Goal: Transaction & Acquisition: Purchase product/service

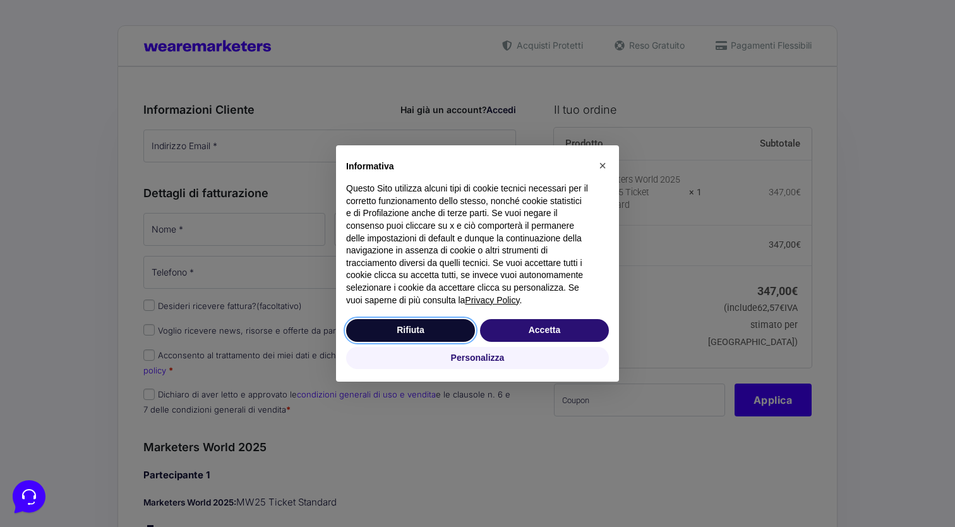
click at [436, 331] on button "Rifiuta" at bounding box center [410, 330] width 129 height 23
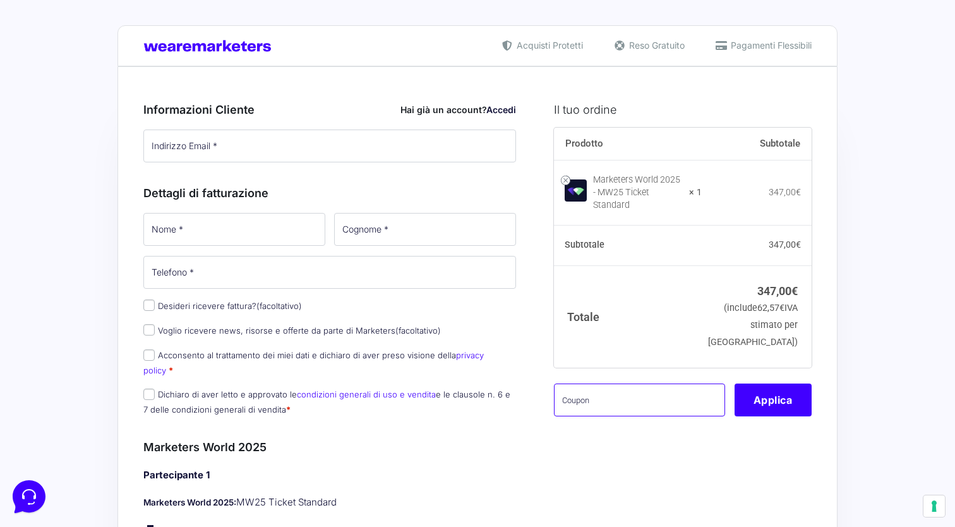
click at [587, 383] on input "text" at bounding box center [639, 399] width 171 height 33
click at [782, 393] on button "Applica" at bounding box center [772, 399] width 77 height 33
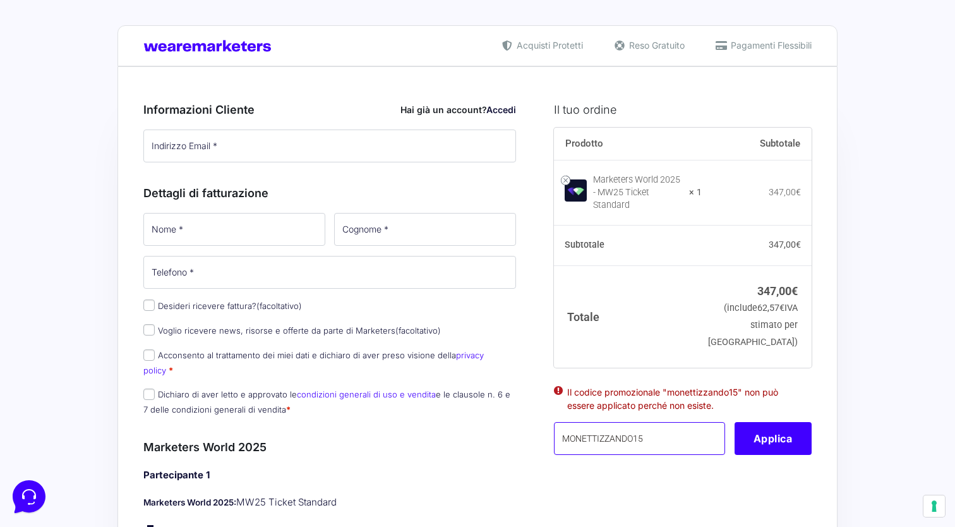
click at [597, 424] on input "MONETTIZZANDO15" at bounding box center [639, 438] width 171 height 33
click at [595, 434] on input "MONETTIZZANDO15" at bounding box center [639, 438] width 171 height 33
type input "MONETIZZANDO15"
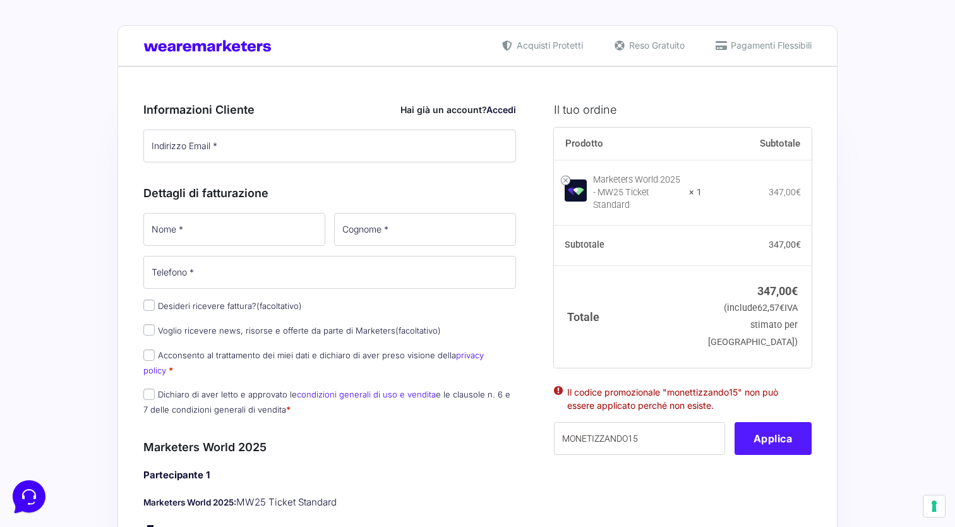
click at [765, 439] on button "Applica" at bounding box center [772, 438] width 77 height 33
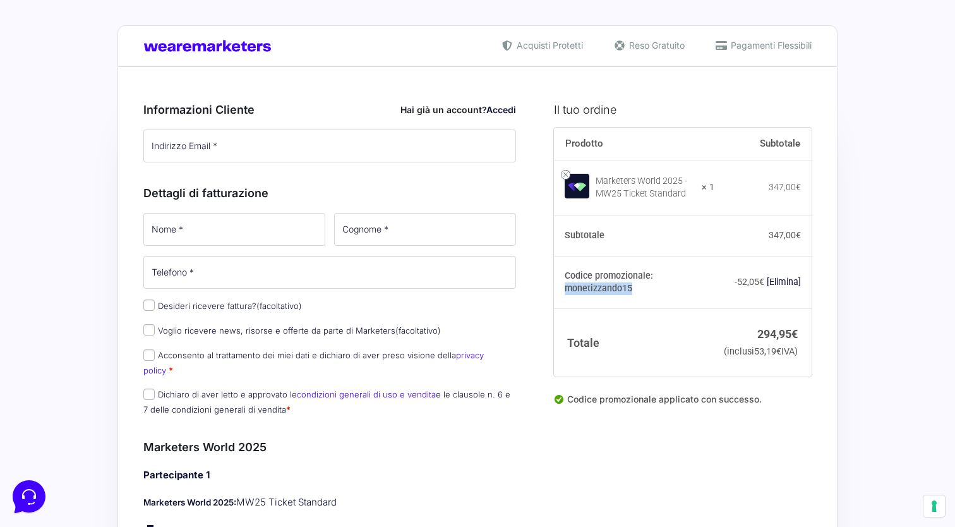
drag, startPoint x: 655, startPoint y: 280, endPoint x: 722, endPoint y: 277, distance: 67.0
click at [715, 277] on th "Codice promozionale: monetizzando15" at bounding box center [634, 282] width 161 height 53
copy th "monetizzando15"
click at [808, 416] on div "Codice promozionale applicato con successo." at bounding box center [683, 404] width 258 height 24
click at [212, 145] on input "Indirizzo Email *" at bounding box center [329, 145] width 373 height 33
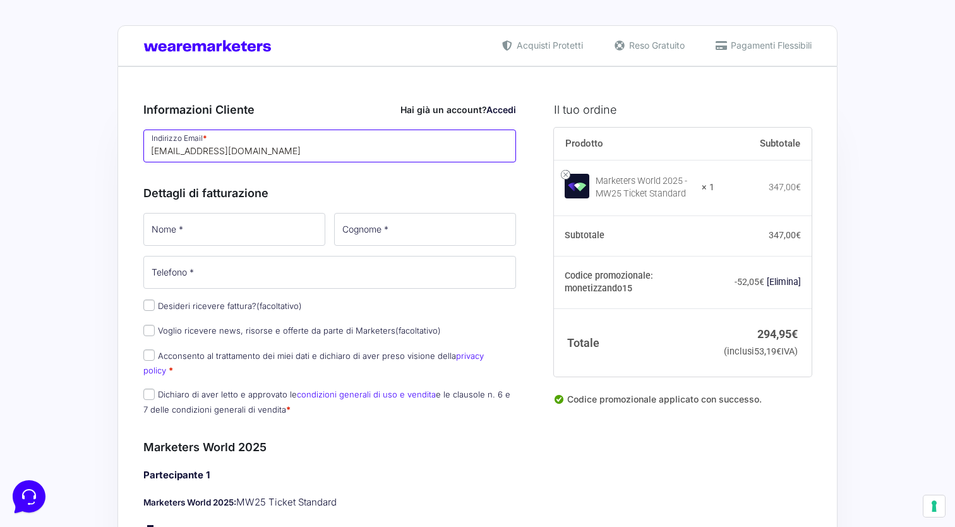
type input "[EMAIL_ADDRESS][DOMAIN_NAME]"
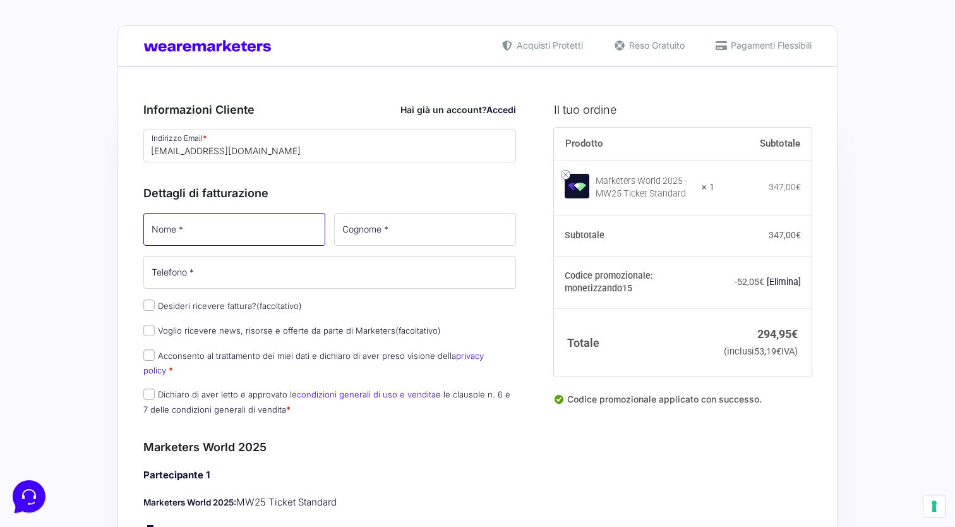
click at [160, 231] on input "Nome *" at bounding box center [234, 229] width 182 height 33
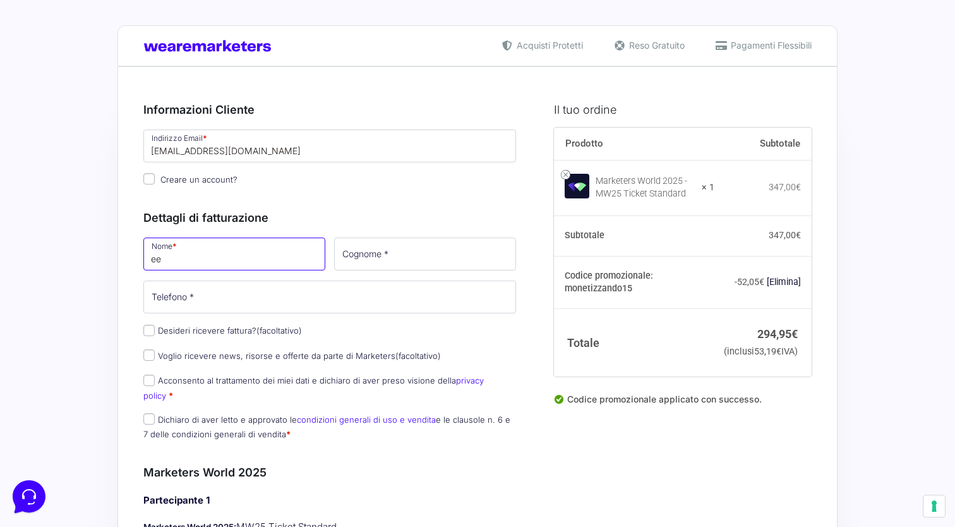
type input "e"
type input "[PERSON_NAME]"
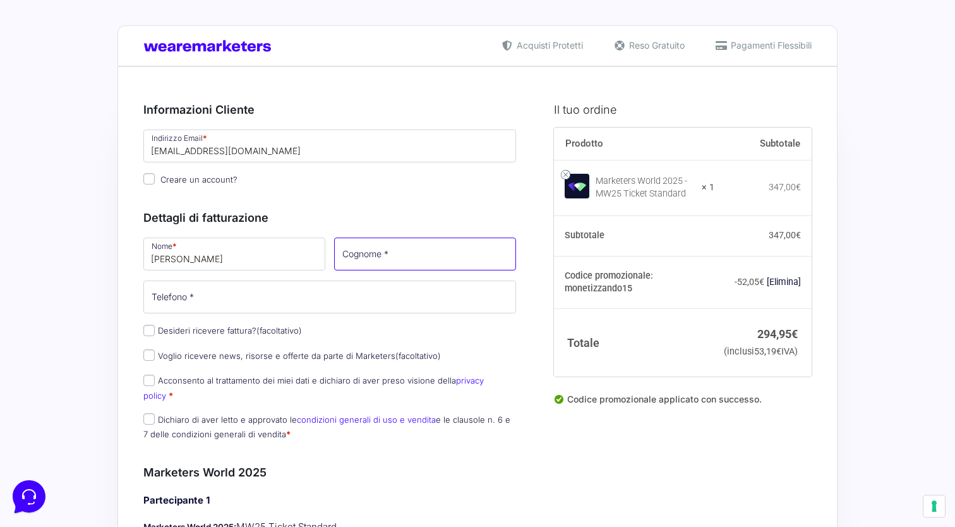
click at [378, 249] on input "Cognome *" at bounding box center [425, 253] width 182 height 33
type input "[PERSON_NAME]"
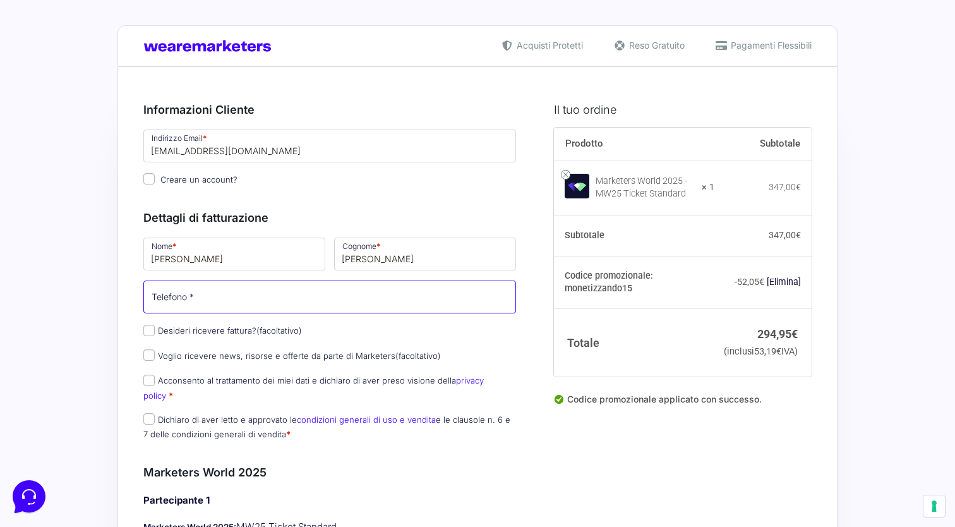
click at [227, 295] on input "Telefono *" at bounding box center [329, 296] width 373 height 33
type input "3349081840"
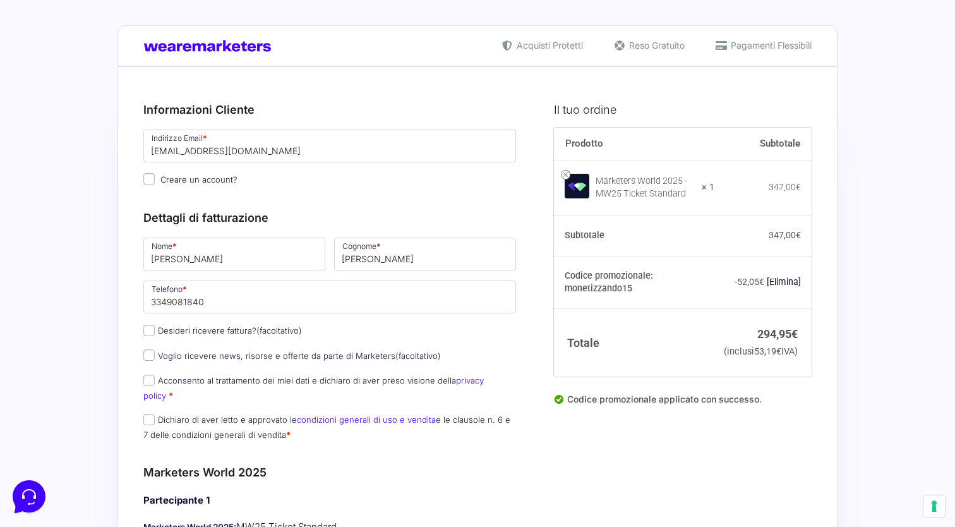
click at [362, 218] on h3 "Dettagli di fatturazione" at bounding box center [329, 217] width 373 height 17
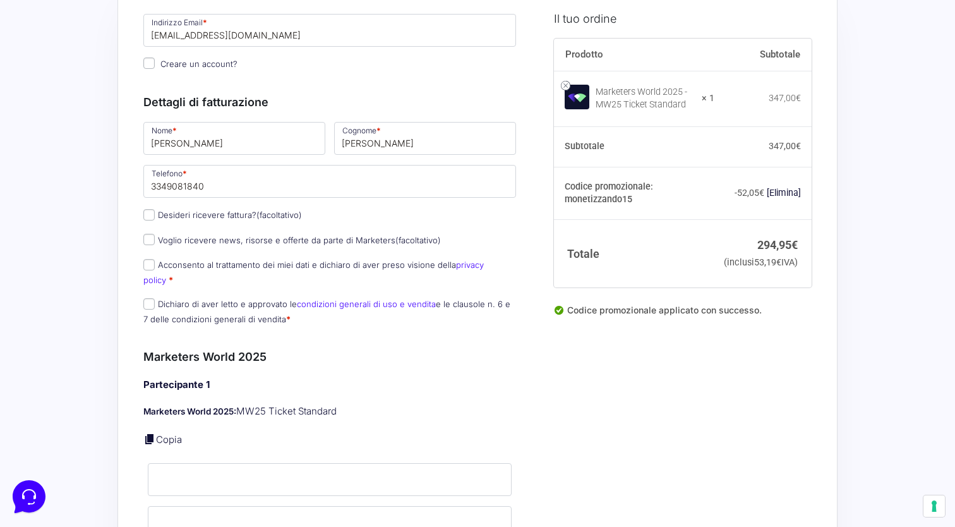
scroll to position [131, 0]
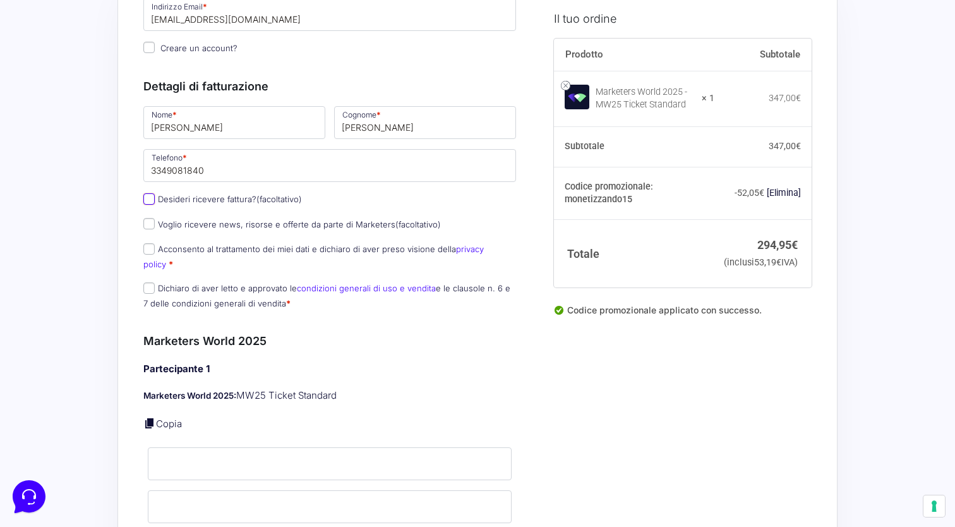
click at [148, 200] on input "Desideri ricevere fattura? (facoltativo)" at bounding box center [148, 198] width 11 height 11
checkbox input "true"
select select "IT"
type input "0000000"
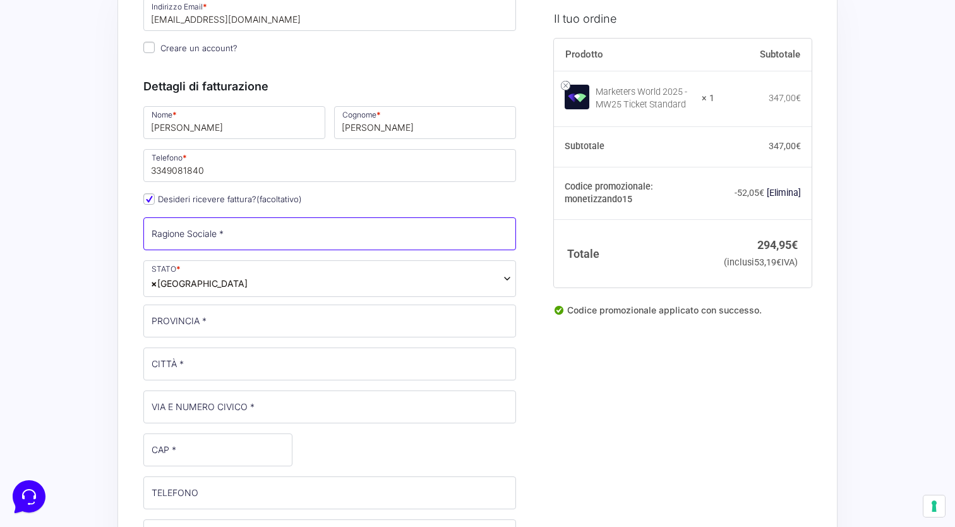
click at [241, 237] on input "Ragione Sociale *" at bounding box center [329, 233] width 373 height 33
type input "[PERSON_NAME]"
click at [221, 274] on span "× [GEOGRAPHIC_DATA]" at bounding box center [329, 278] width 373 height 37
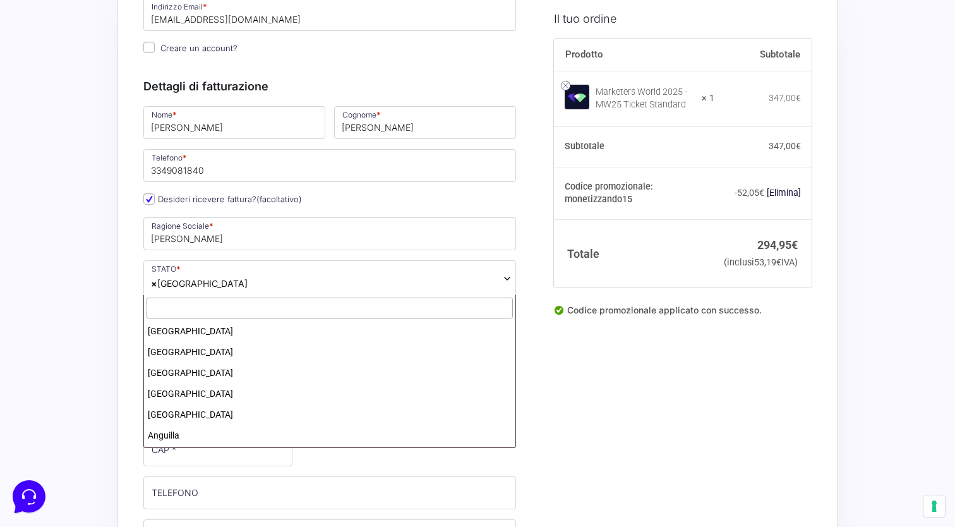
scroll to position [2396, 0]
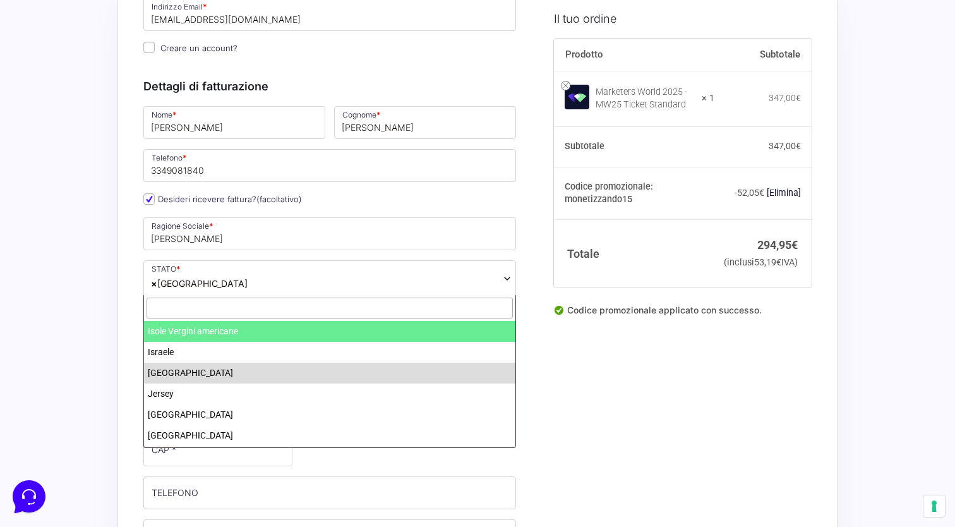
click at [207, 307] on input "text" at bounding box center [329, 307] width 366 height 21
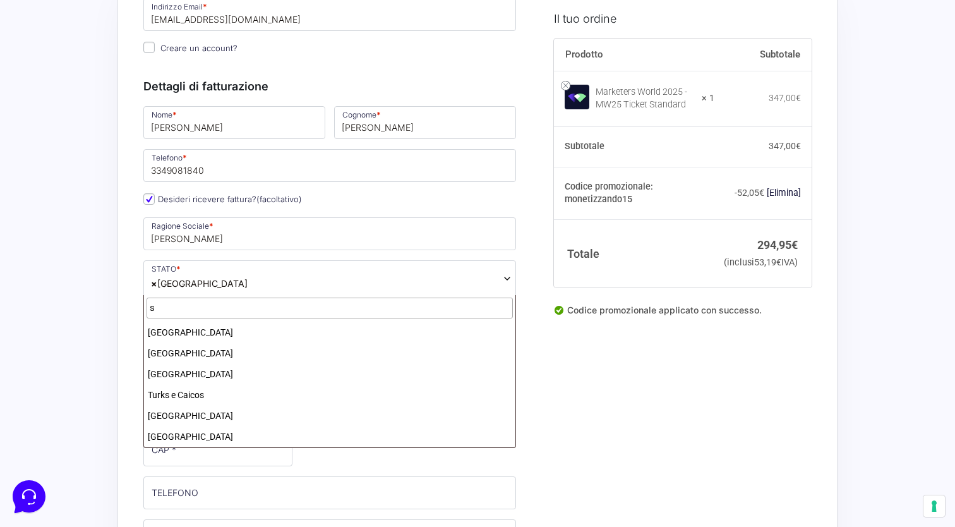
scroll to position [0, 0]
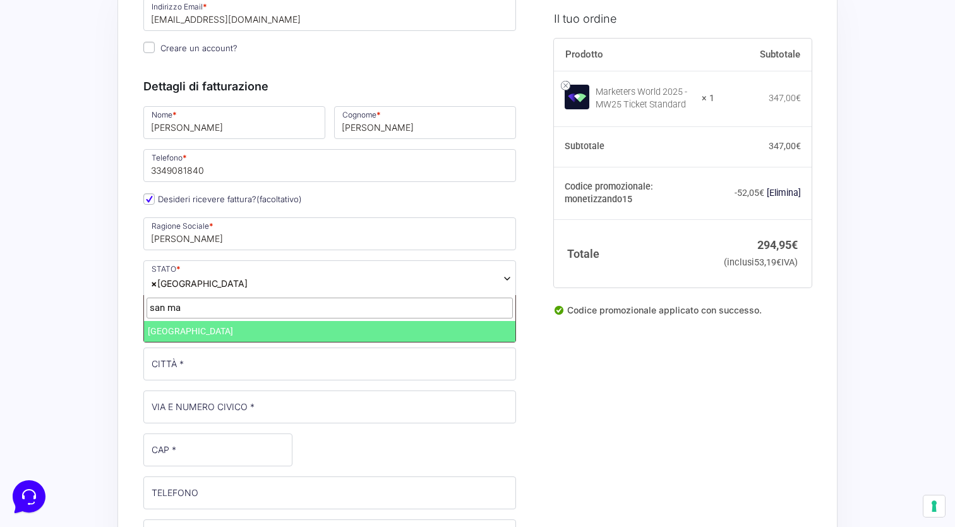
type input "san ma"
select select "SM"
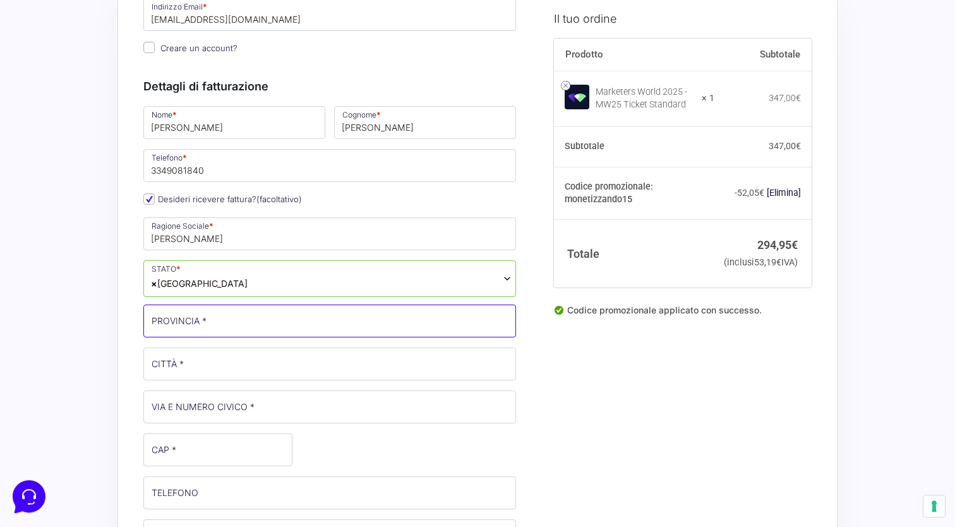
click at [199, 316] on input "PROVINCIA *" at bounding box center [329, 320] width 373 height 33
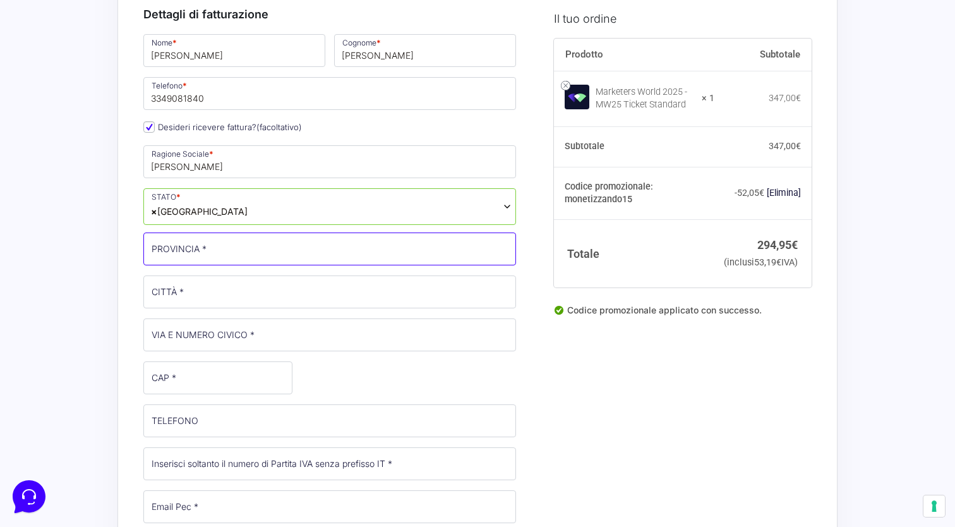
scroll to position [205, 0]
type input "RSM"
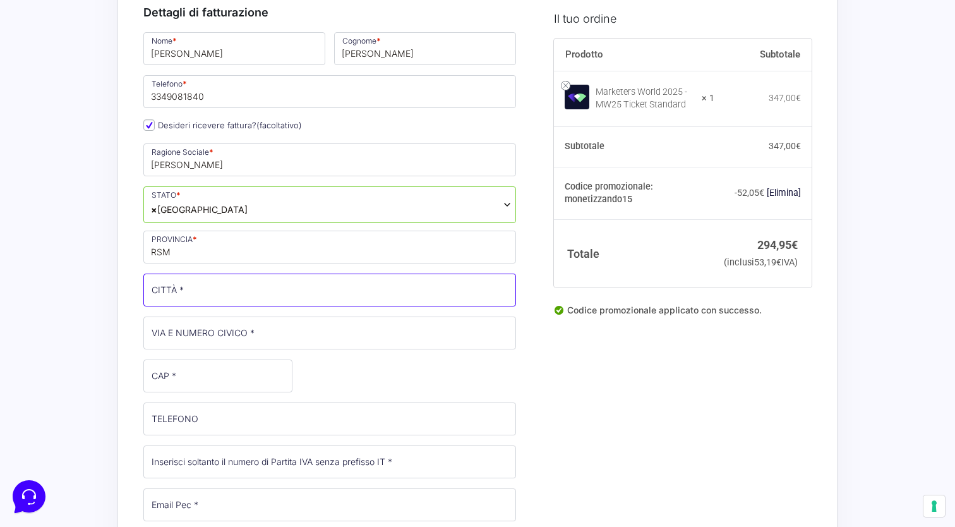
click at [190, 287] on input "CITTÀ *" at bounding box center [329, 289] width 373 height 33
type input "[PERSON_NAME]"
click at [184, 329] on input "VIA E NUMERO CIVICO *" at bounding box center [329, 332] width 373 height 33
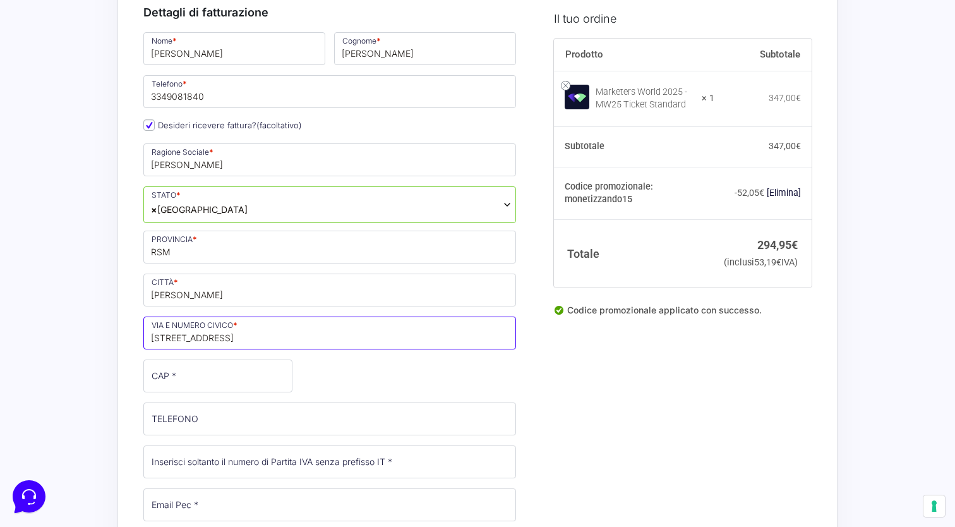
type input "[STREET_ADDRESS]"
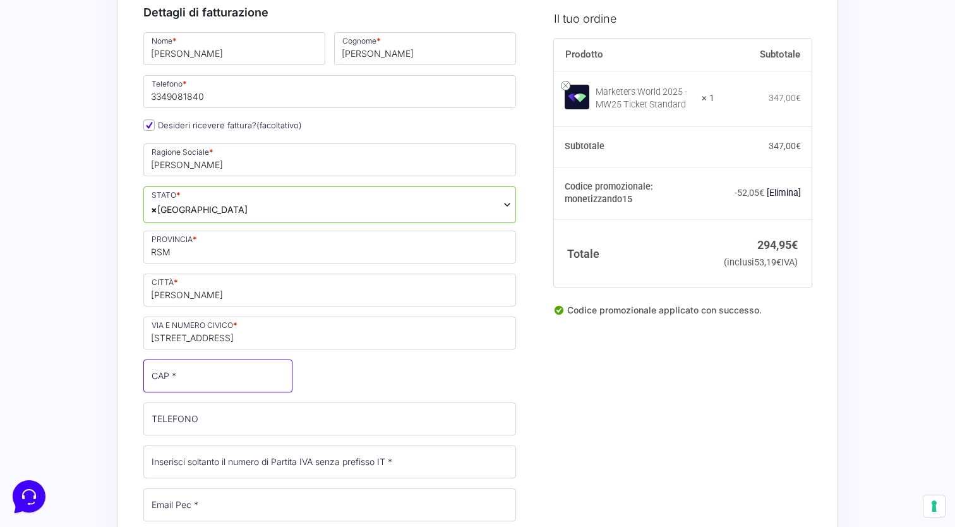
click at [170, 378] on input "CAP *" at bounding box center [217, 375] width 149 height 33
drag, startPoint x: 185, startPoint y: 380, endPoint x: 162, endPoint y: 380, distance: 23.4
click at [162, 380] on input "47869" at bounding box center [217, 375] width 148 height 33
type input "47897"
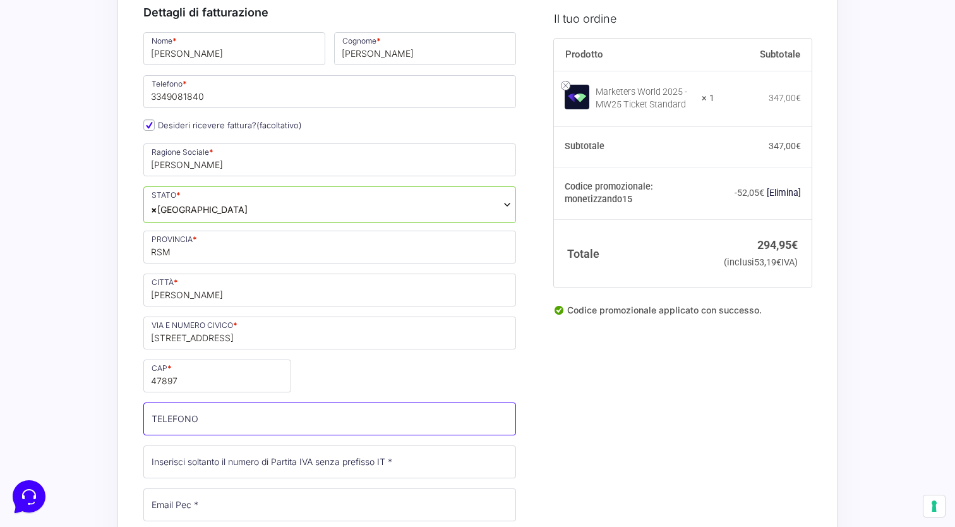
click at [169, 413] on input "TELEFONO (facoltativo)" at bounding box center [329, 418] width 373 height 33
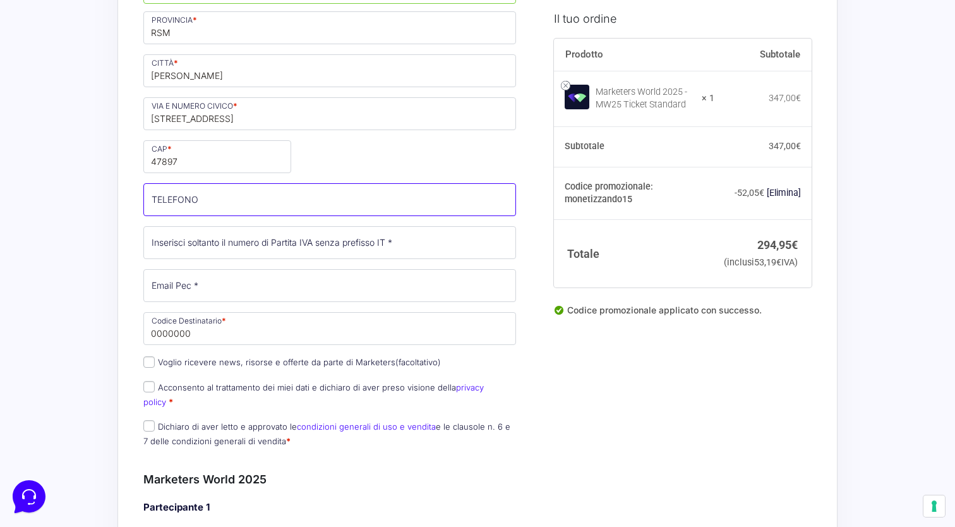
scroll to position [426, 0]
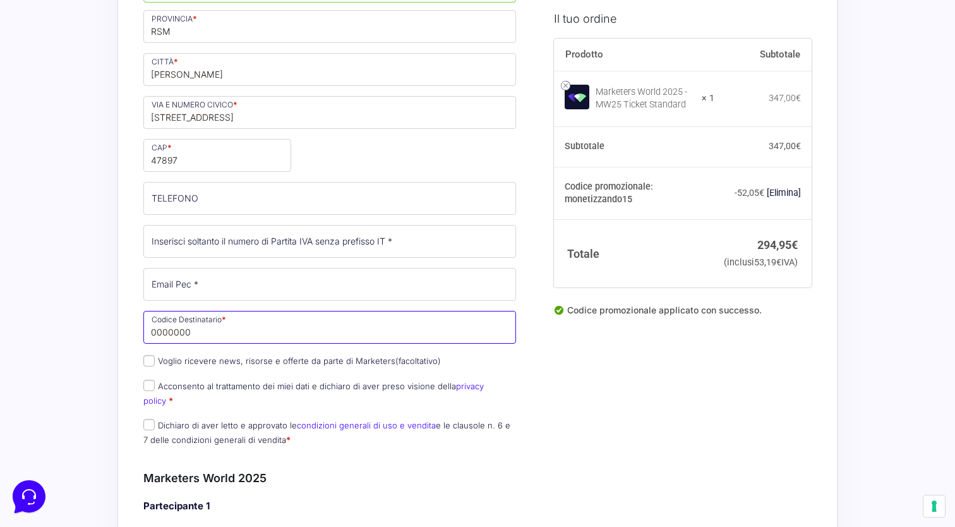
click at [224, 321] on input "0000000" at bounding box center [329, 327] width 373 height 33
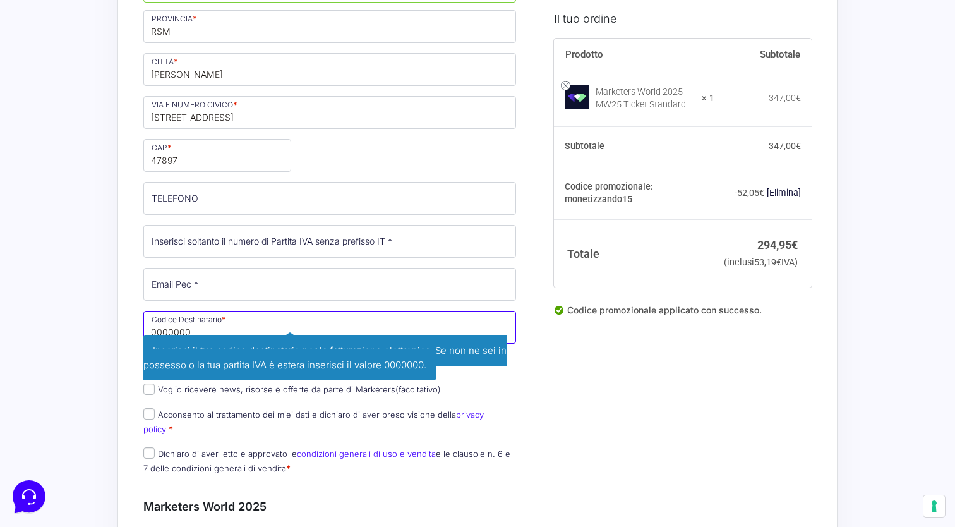
click at [199, 321] on input "0000000" at bounding box center [329, 327] width 373 height 33
click at [314, 360] on span "Inserisci il tuo codice destinatario per la fatturazione elettronica. Se non ne…" at bounding box center [324, 357] width 363 height 45
click at [220, 324] on input "0000000" at bounding box center [329, 327] width 373 height 33
click at [226, 319] on input "0000000" at bounding box center [329, 327] width 373 height 33
click at [174, 319] on input "0000000" at bounding box center [329, 327] width 373 height 33
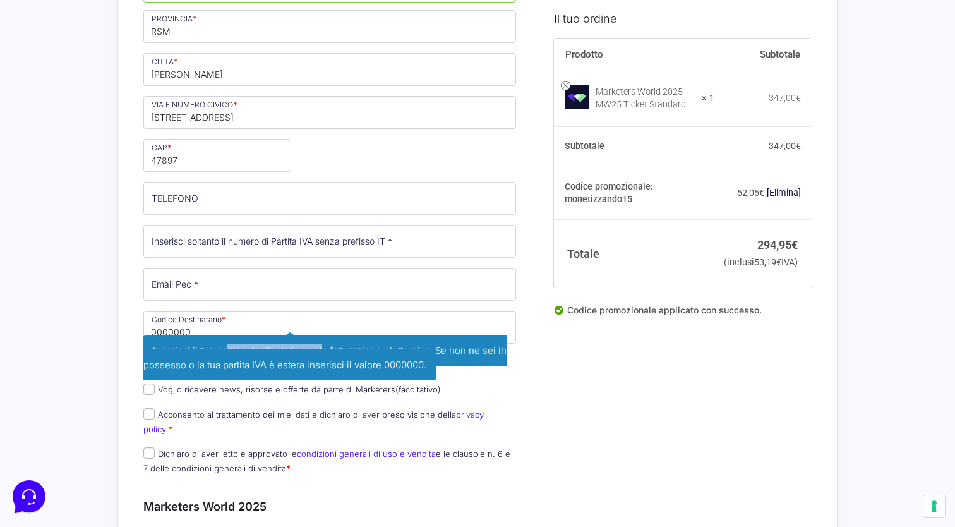
drag, startPoint x: 227, startPoint y: 352, endPoint x: 326, endPoint y: 354, distance: 99.2
click at [326, 354] on span "Inserisci il tuo codice destinatario per la fatturazione elettronica. Se non ne…" at bounding box center [324, 357] width 363 height 45
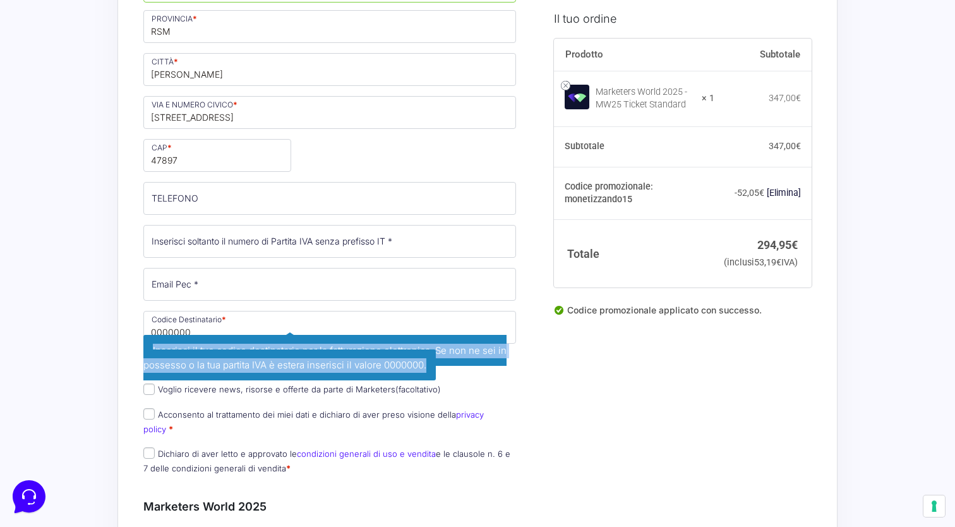
drag, startPoint x: 150, startPoint y: 346, endPoint x: 431, endPoint y: 366, distance: 281.1
click at [431, 366] on span "Inserisci il tuo codice destinatario per la fatturazione elettronica. Se non ne…" at bounding box center [324, 357] width 363 height 45
copy span "Inserisci il tuo codice destinatario per la fatturazione elettronica. Se non ne…"
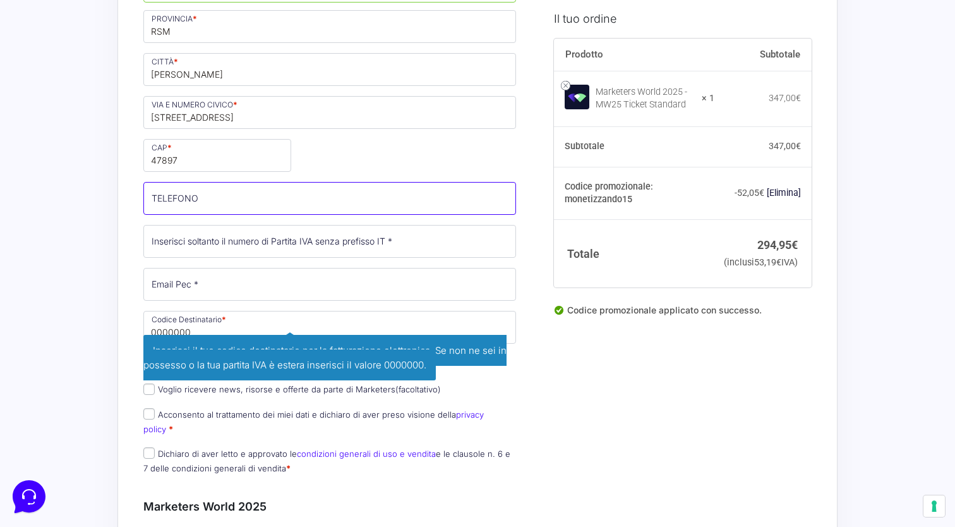
click at [242, 201] on input "TELEFONO (facoltativo)" at bounding box center [329, 198] width 373 height 33
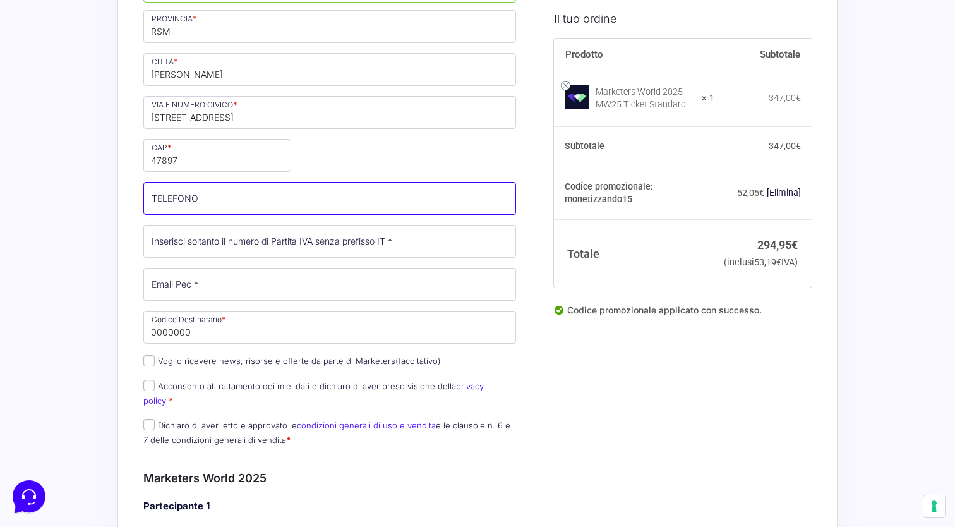
paste input "Inserisci il tuo codice destinatario per la fatturazione elettronica. Se non ne…"
type input "Inserisci il tuo codice destinatario per la fatturazione elettronica. Se non ne…"
click at [235, 202] on input "Inserisci il tuo codice destinatario per la fatturazione elettronica. Se non ne…" at bounding box center [329, 198] width 373 height 33
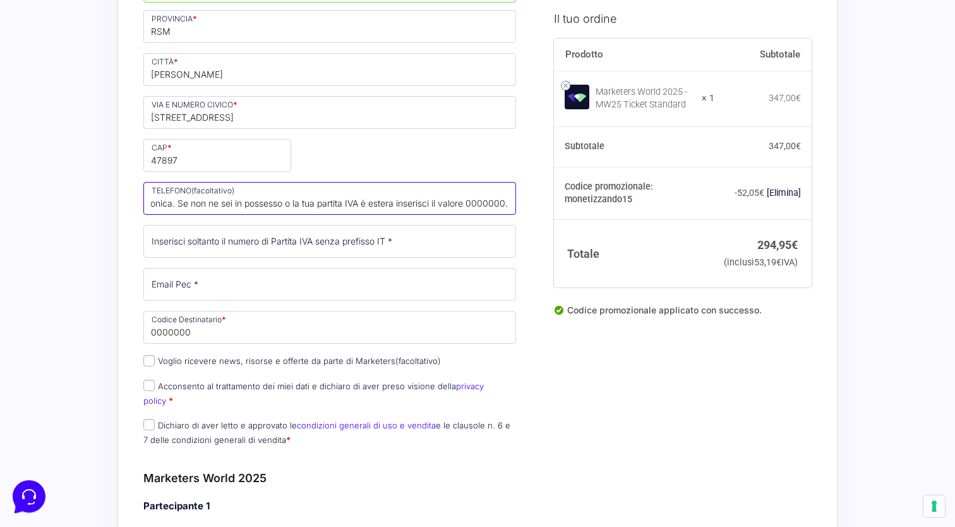
click at [235, 202] on input "Inserisci il tuo codice destinatario per la fatturazione elettronica. Se non ne…" at bounding box center [329, 198] width 373 height 33
click at [235, 203] on input "Inserisci il tuo codice destinatario per la fatturazione elettronica. Se non ne…" at bounding box center [329, 198] width 373 height 33
click at [234, 202] on input "Inserisci il tuo codice destinatario per la fatturazione elettronica. Se non ne…" at bounding box center [329, 198] width 373 height 33
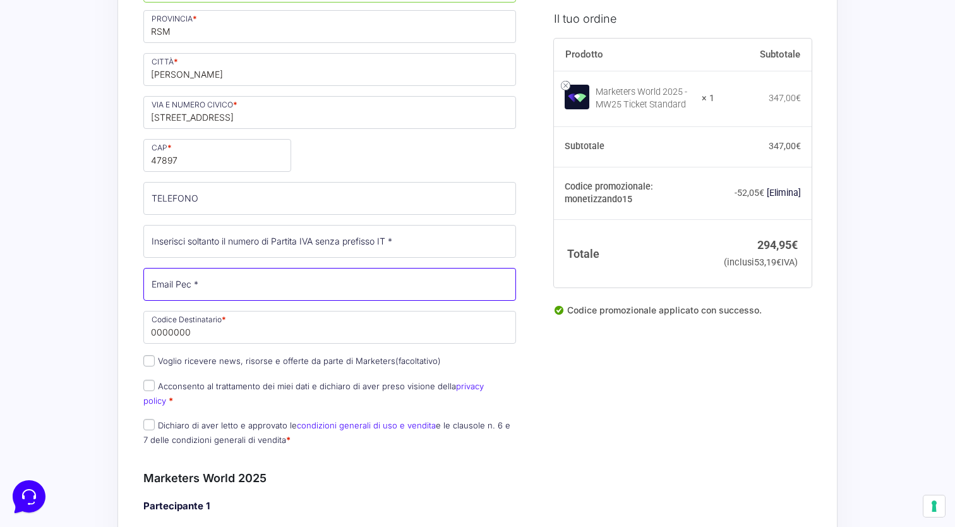
click at [215, 284] on input "Email Pec *" at bounding box center [329, 284] width 373 height 33
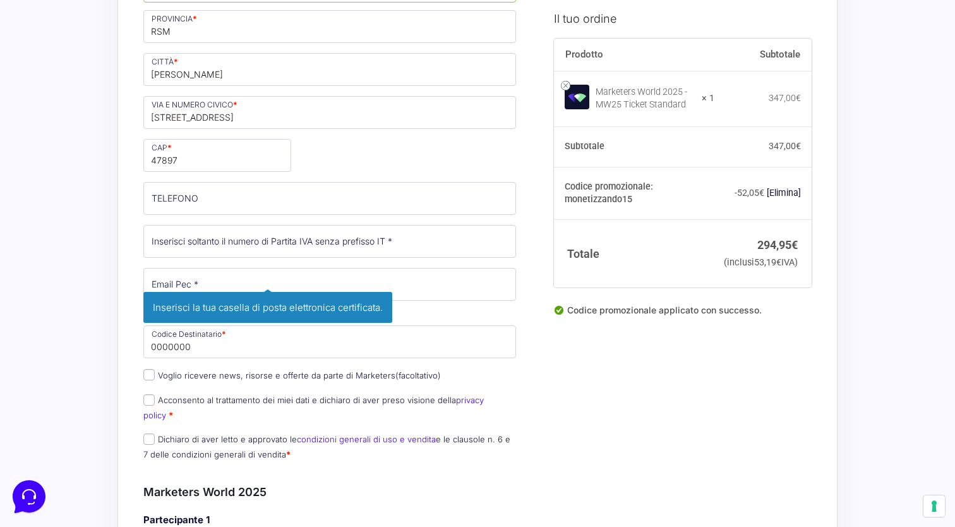
click at [181, 306] on span "Inserisci la tua casella di posta elettronica certificata." at bounding box center [329, 290] width 373 height 45
click at [180, 285] on input "Email Pec *" at bounding box center [329, 284] width 373 height 33
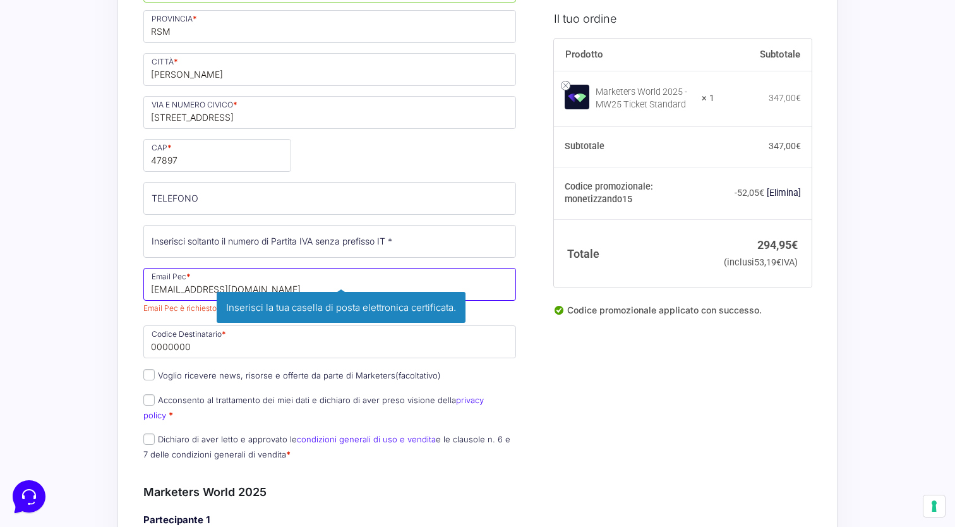
type input "[EMAIL_ADDRESS][DOMAIN_NAME]"
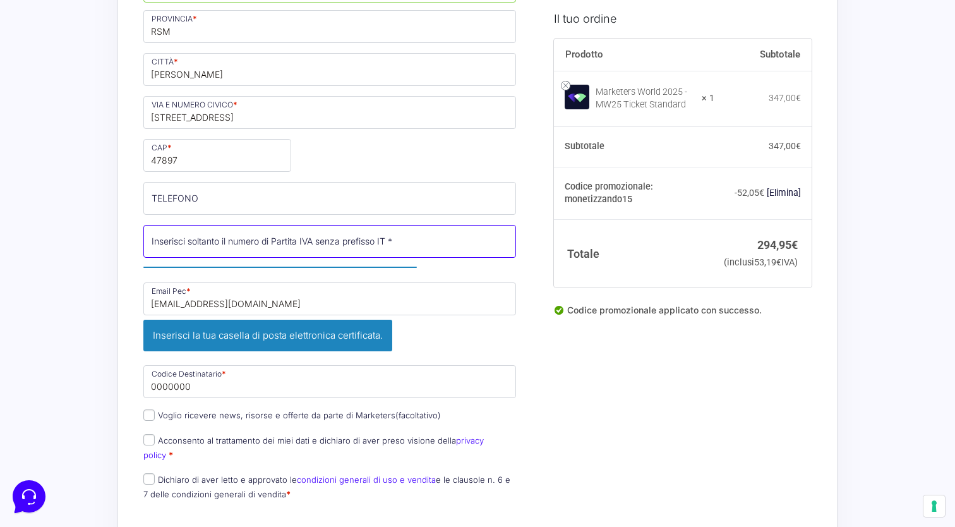
click at [181, 241] on input "Partita Iva *" at bounding box center [329, 241] width 373 height 33
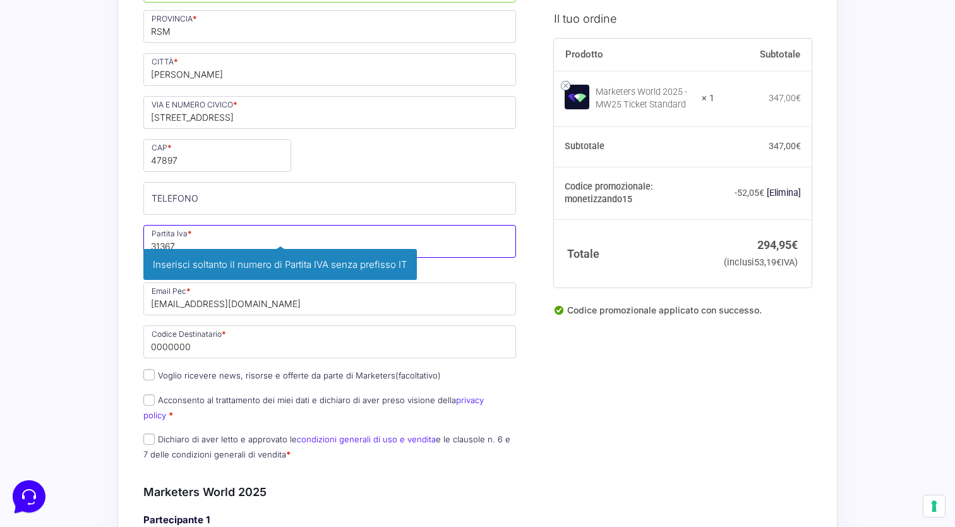
type input "31367"
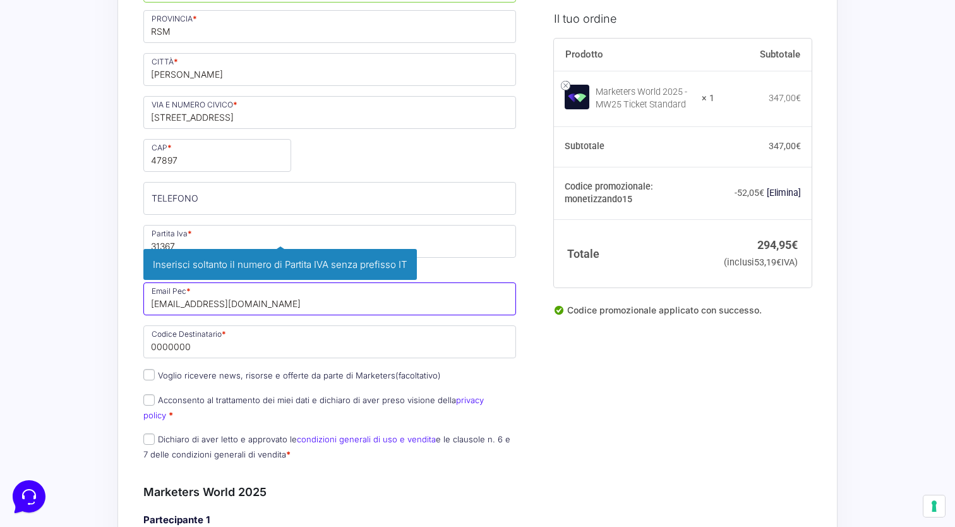
click at [410, 306] on input "[EMAIL_ADDRESS][DOMAIN_NAME]" at bounding box center [329, 298] width 373 height 33
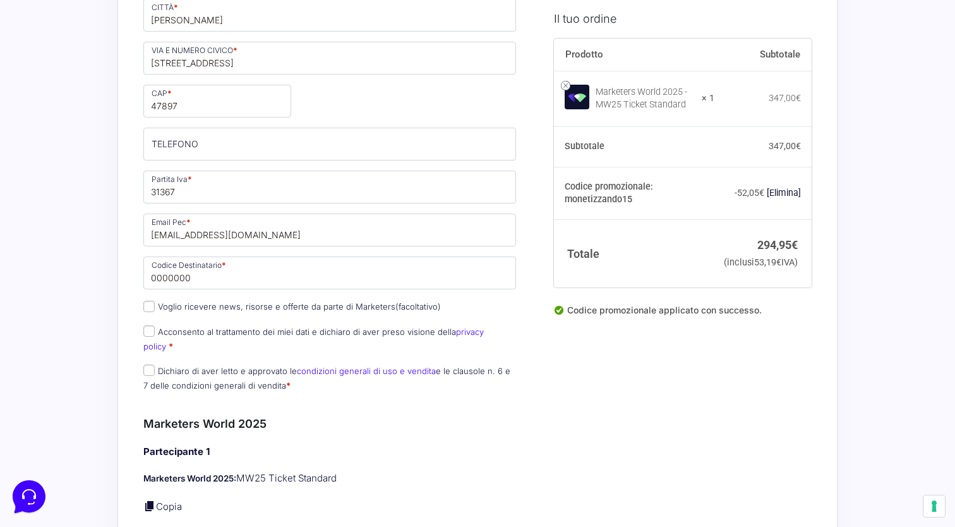
scroll to position [484, 0]
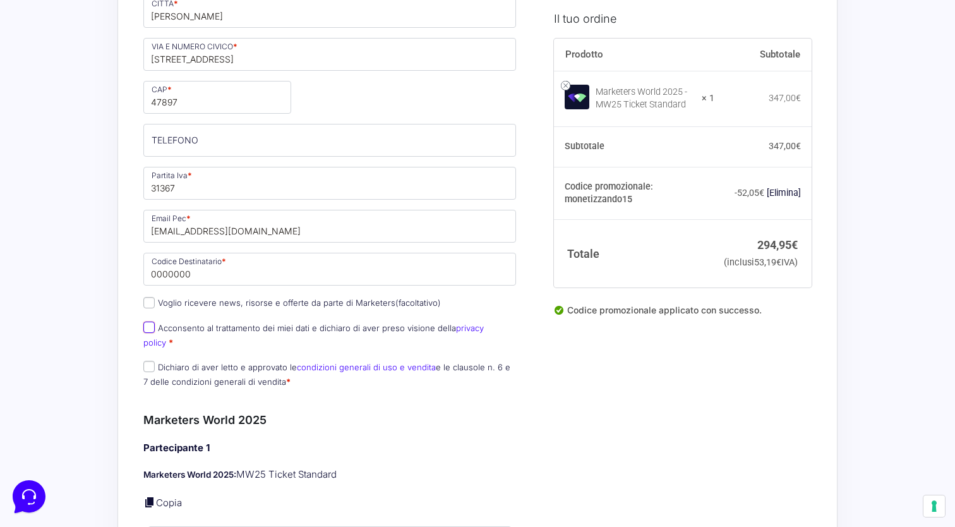
click at [150, 330] on input "Acconsento al trattamento dei miei dati e dichiaro di aver preso visione della …" at bounding box center [148, 326] width 11 height 11
checkbox input "true"
click at [149, 361] on input "Dichiaro di aver letto e approvato le condizioni generali di uso e vendita e le…" at bounding box center [148, 366] width 11 height 11
checkbox input "true"
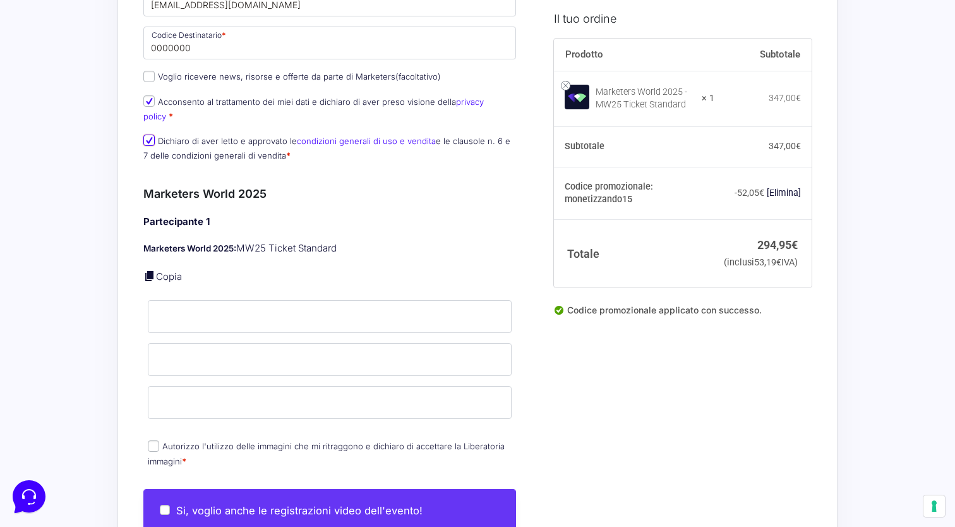
scroll to position [713, 0]
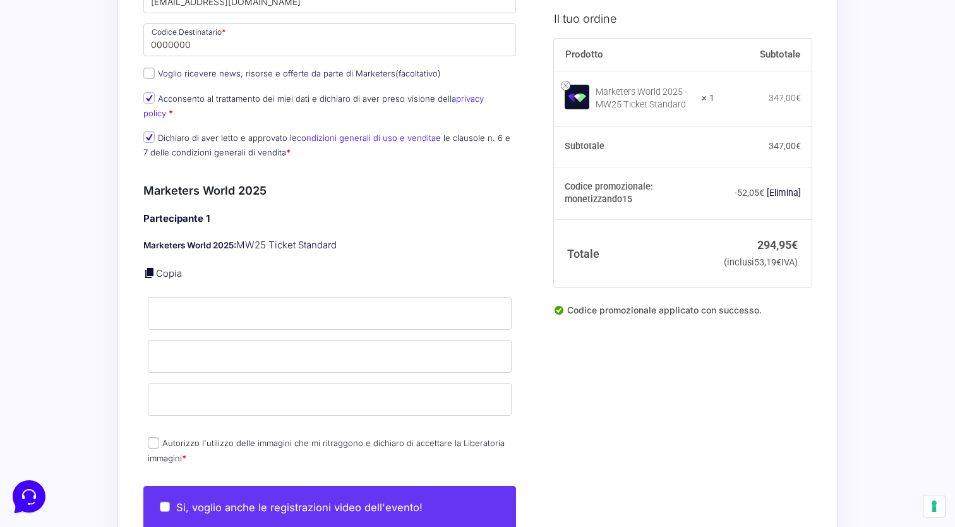
click at [155, 266] on link at bounding box center [149, 272] width 13 height 13
type input "[PERSON_NAME]"
type input "[EMAIL_ADDRESS][DOMAIN_NAME]"
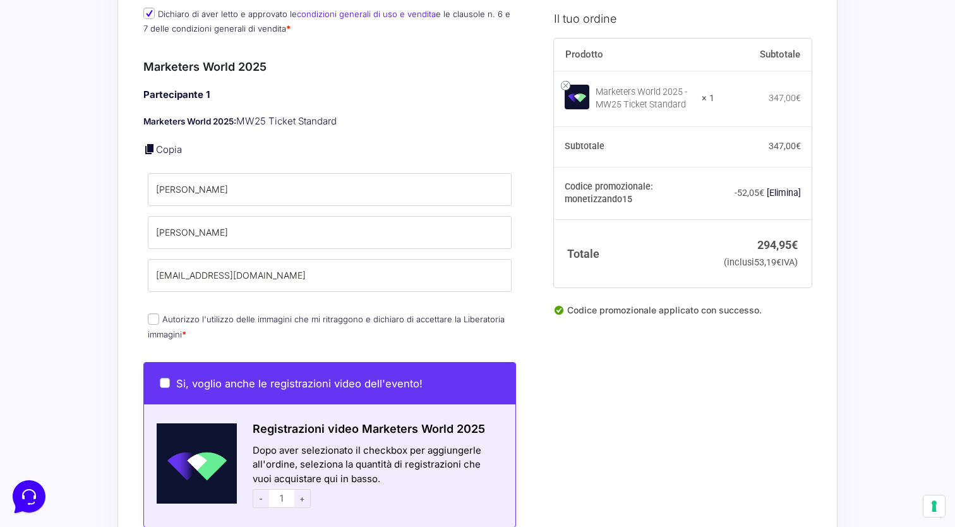
scroll to position [840, 0]
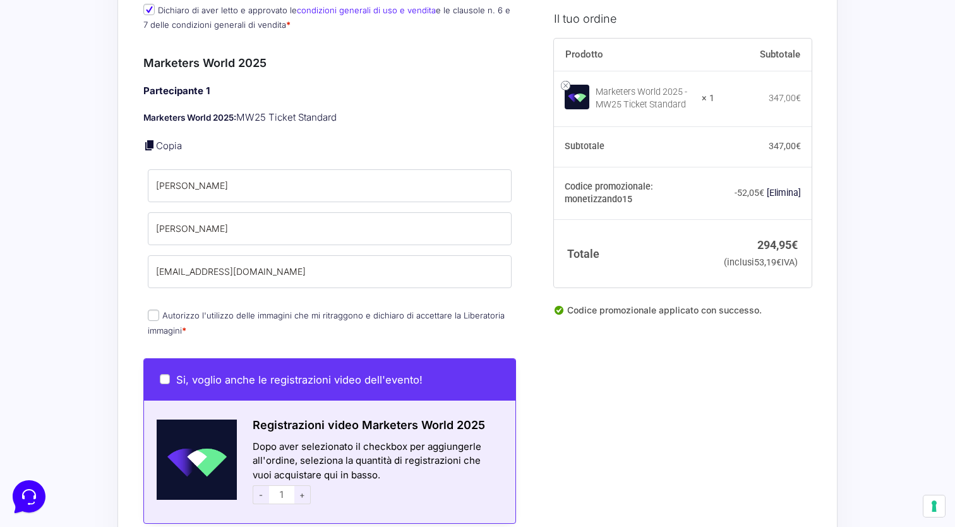
click at [156, 309] on input "Autorizzo l'utilizzo delle immagini che mi ritraggono e dichiaro di accettare l…" at bounding box center [153, 314] width 11 height 11
checkbox input "true"
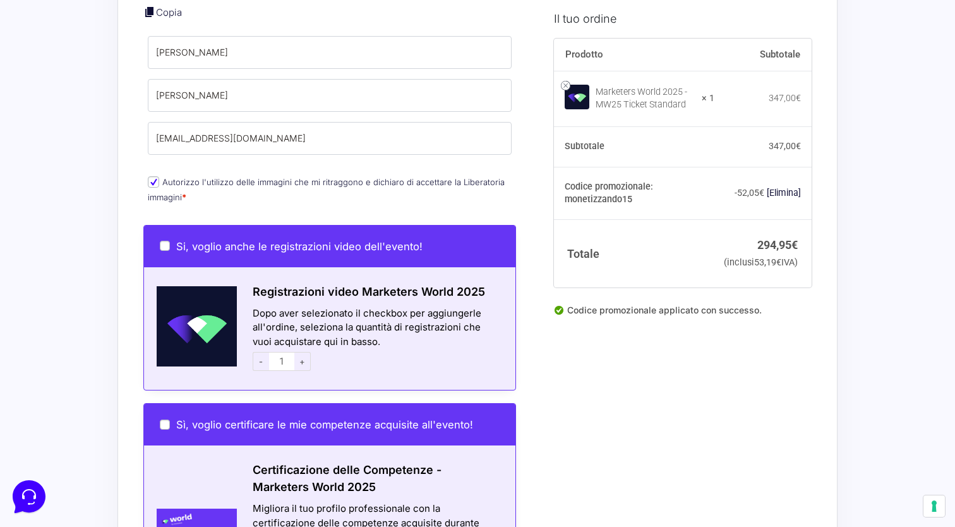
scroll to position [974, 0]
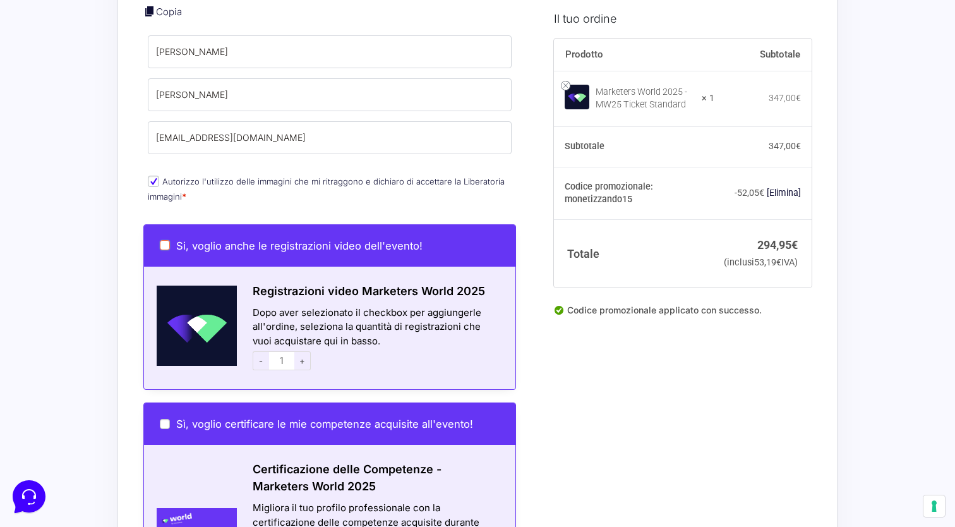
click at [168, 240] on input "Si, voglio anche le registrazioni video dell'evento!" at bounding box center [165, 245] width 10 height 10
checkbox input "true"
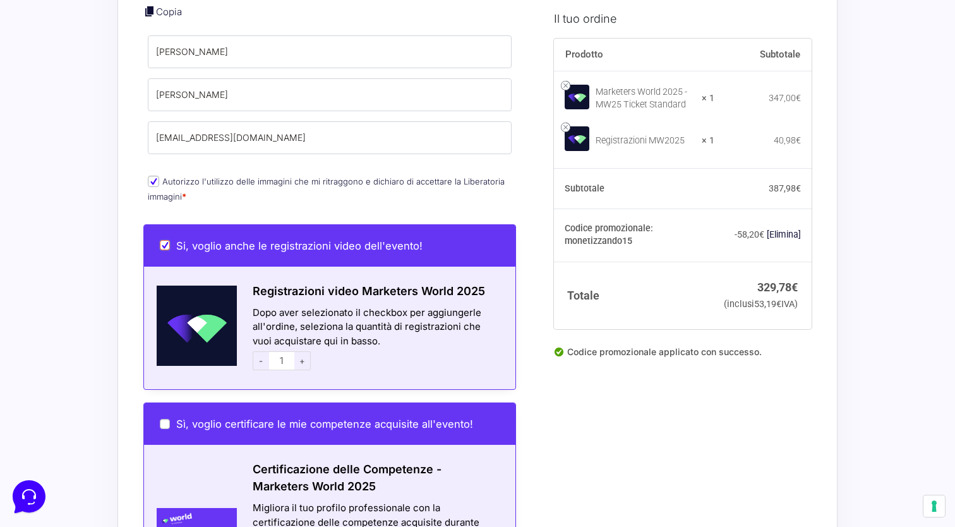
click at [169, 240] on input "Si, voglio anche le registrazioni video dell'evento!" at bounding box center [165, 245] width 10 height 10
checkbox input "false"
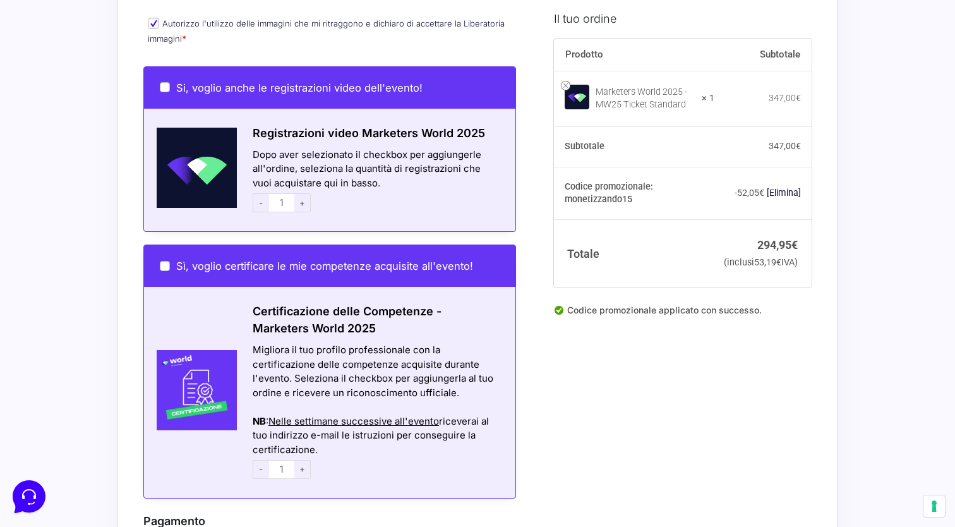
scroll to position [1131, 0]
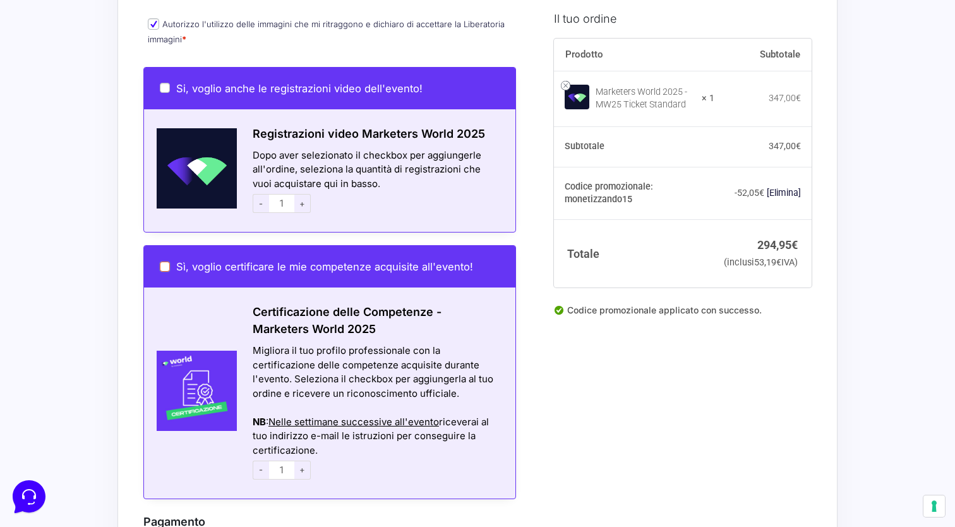
click at [166, 261] on input "Sì, voglio certificare le mie competenze acquisite all'evento!" at bounding box center [165, 266] width 10 height 10
checkbox input "true"
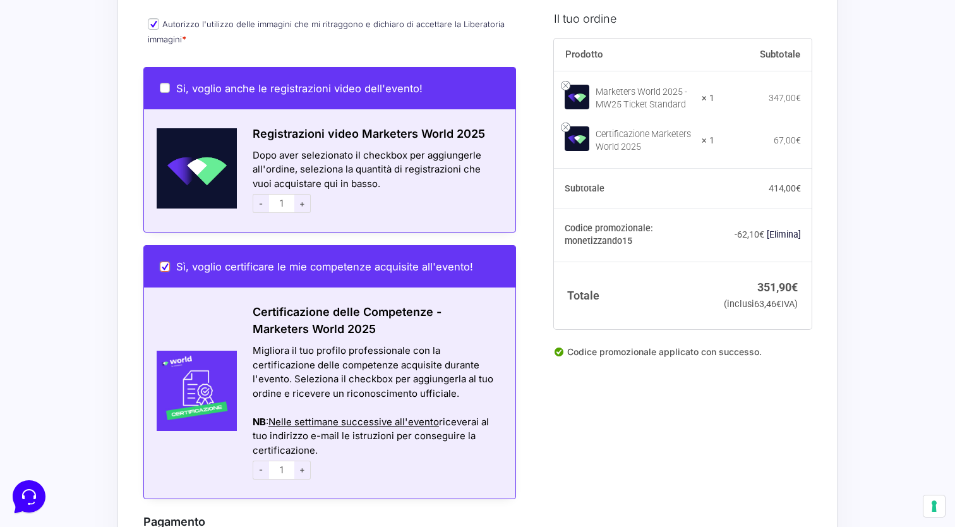
click at [164, 261] on input "Sì, voglio certificare le mie competenze acquisite all'evento!" at bounding box center [165, 266] width 10 height 10
checkbox input "false"
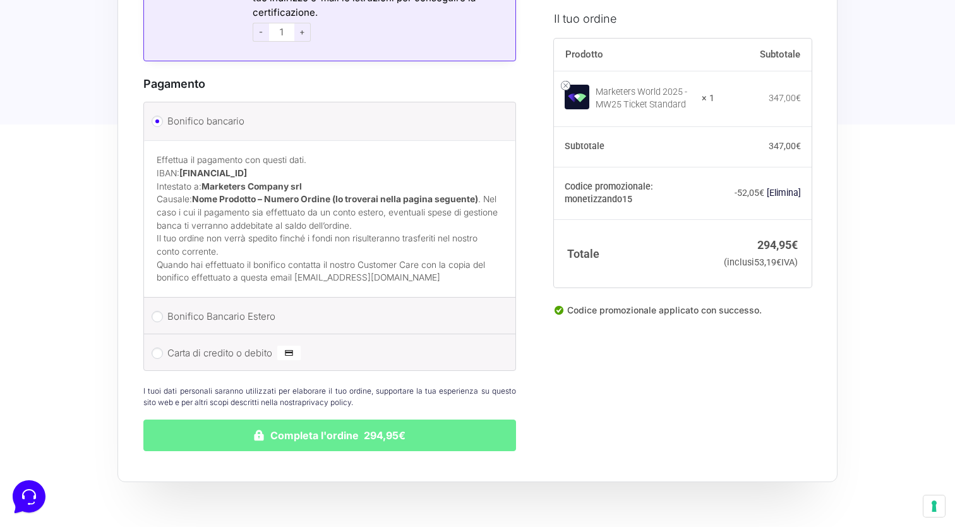
scroll to position [1570, 0]
